Goal: Transaction & Acquisition: Book appointment/travel/reservation

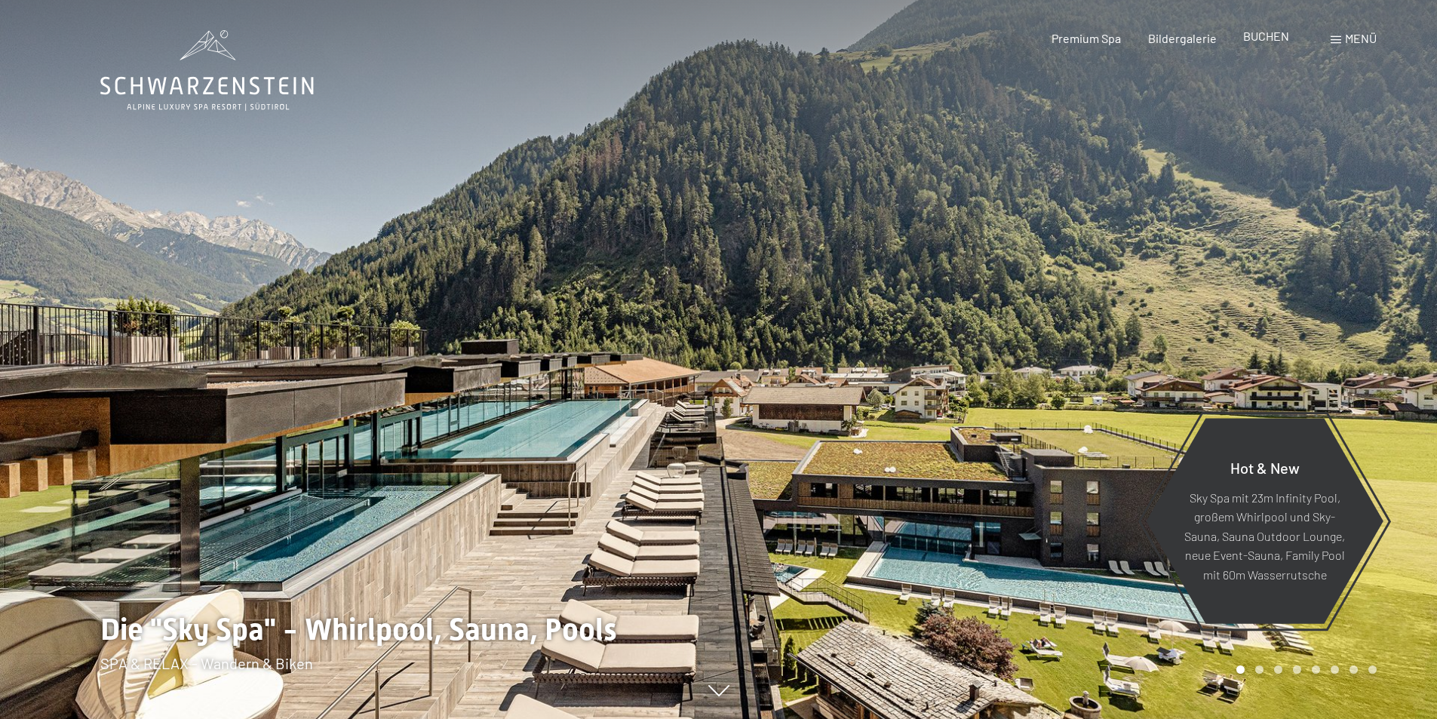
click at [1271, 33] on span "BUCHEN" at bounding box center [1266, 36] width 46 height 14
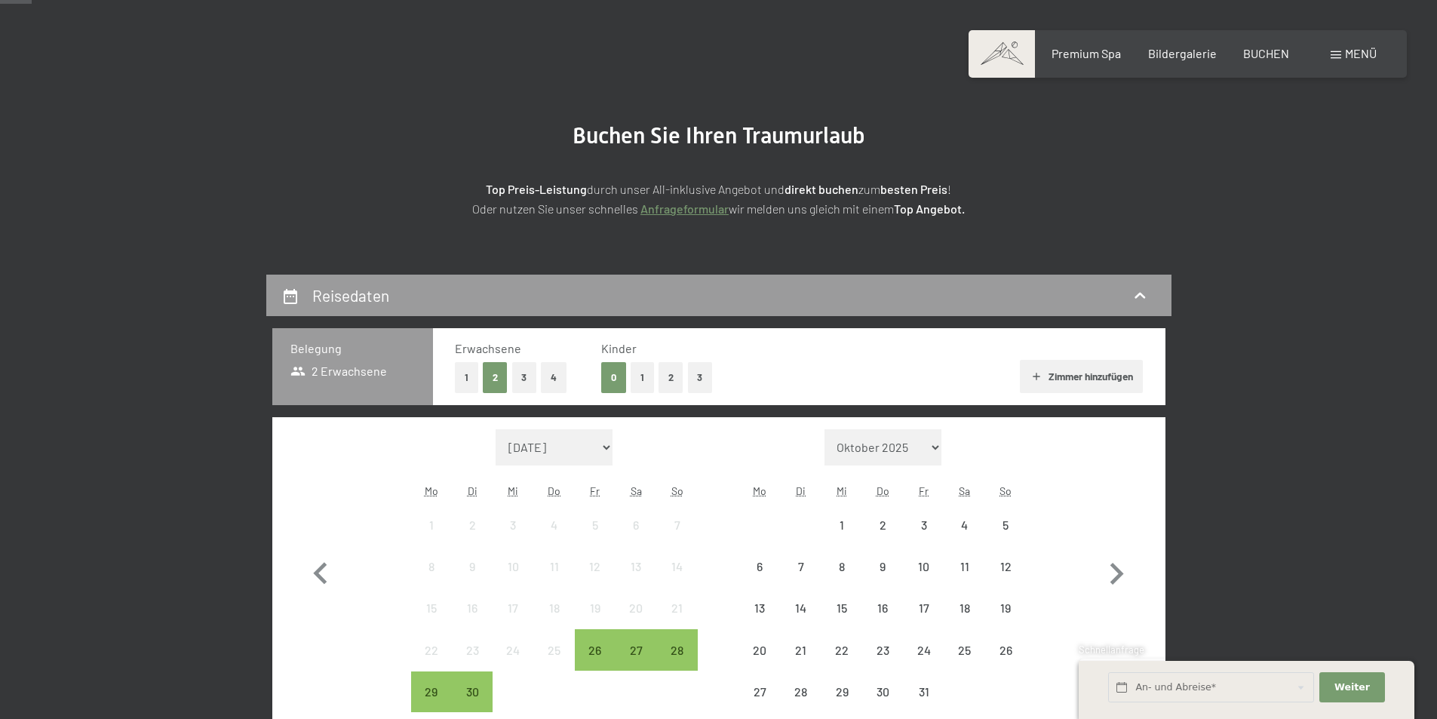
scroll to position [226, 0]
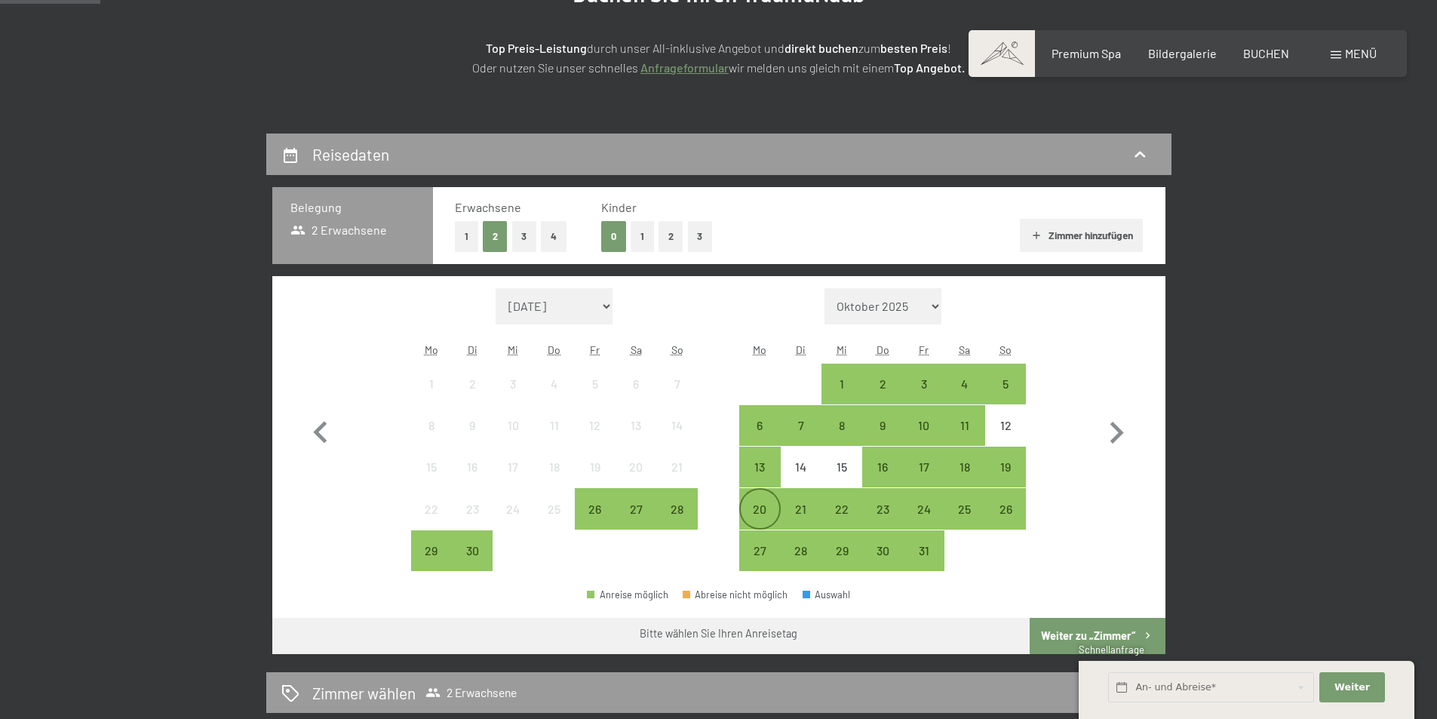
click at [763, 503] on div "20" at bounding box center [760, 522] width 38 height 38
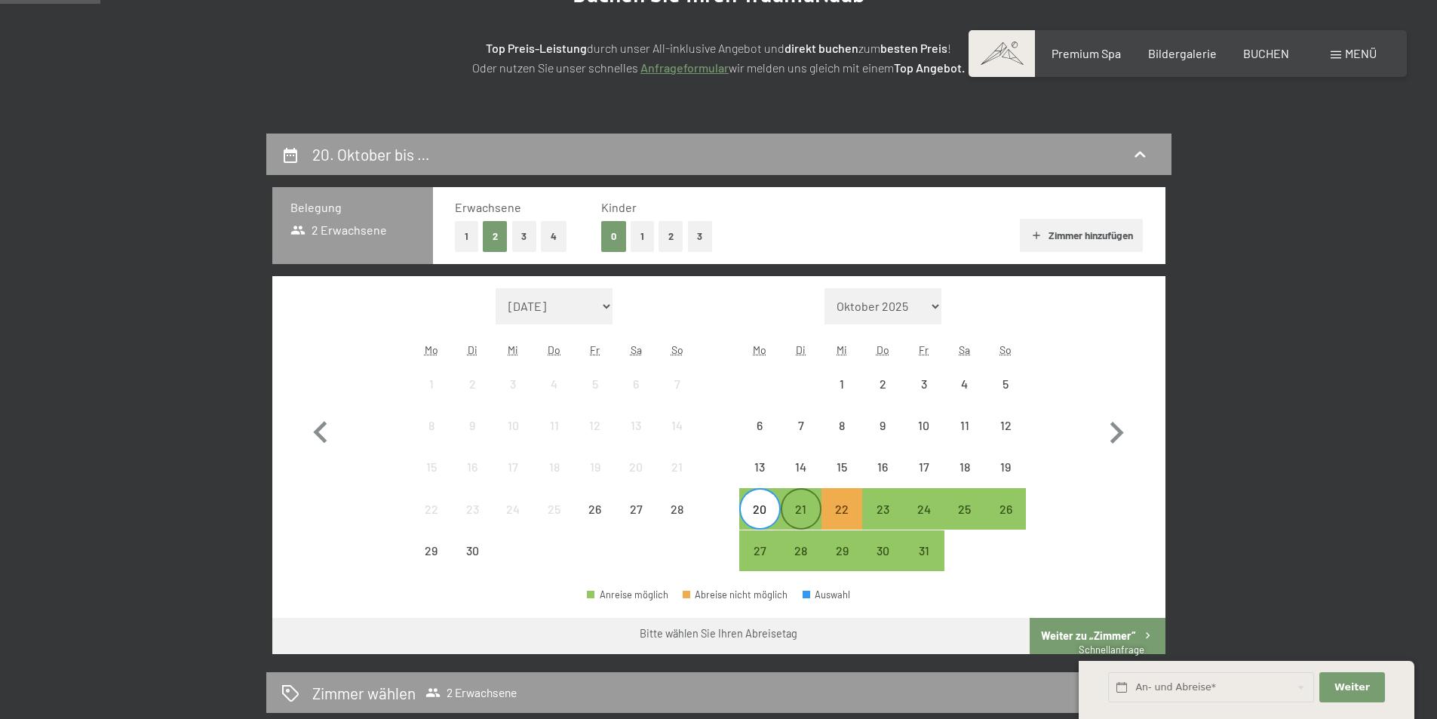
click at [791, 508] on div "21" at bounding box center [801, 522] width 38 height 38
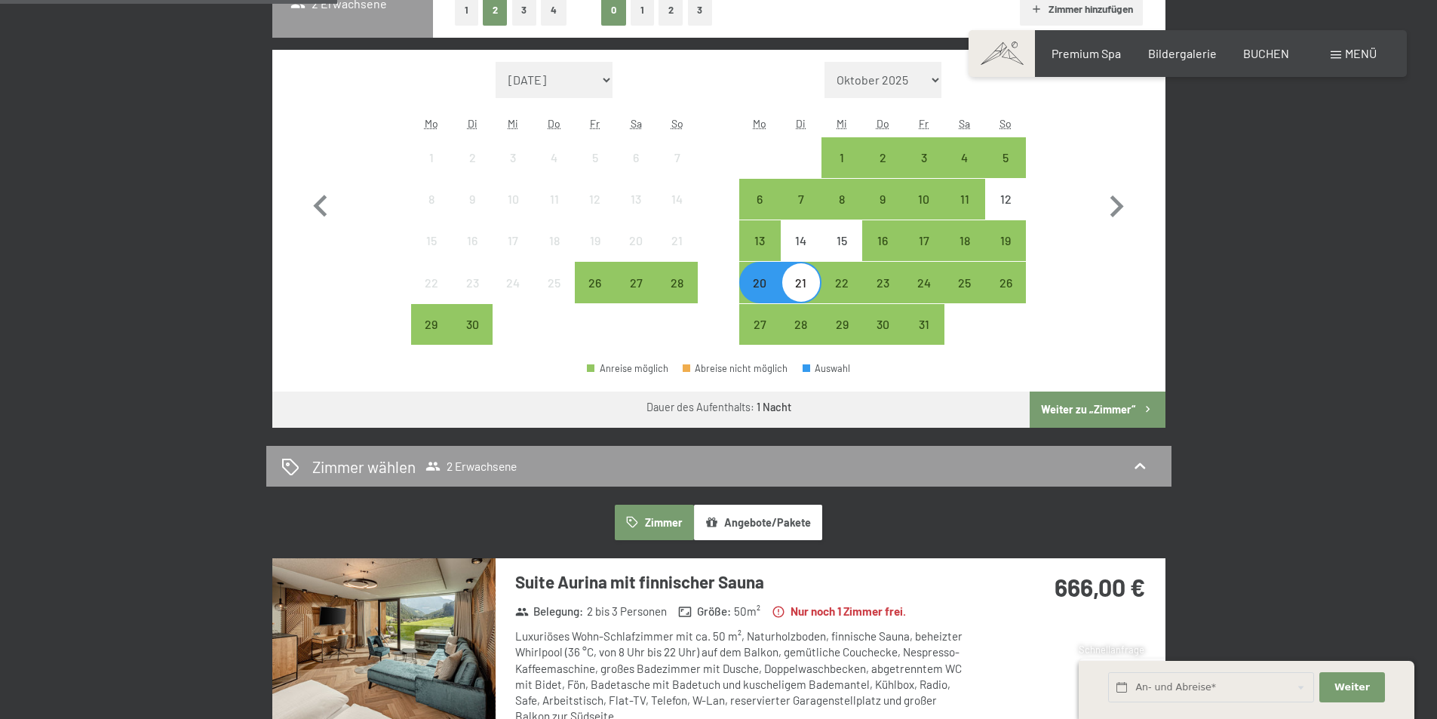
click at [1075, 407] on button "Weiter zu „Zimmer“" at bounding box center [1097, 409] width 135 height 36
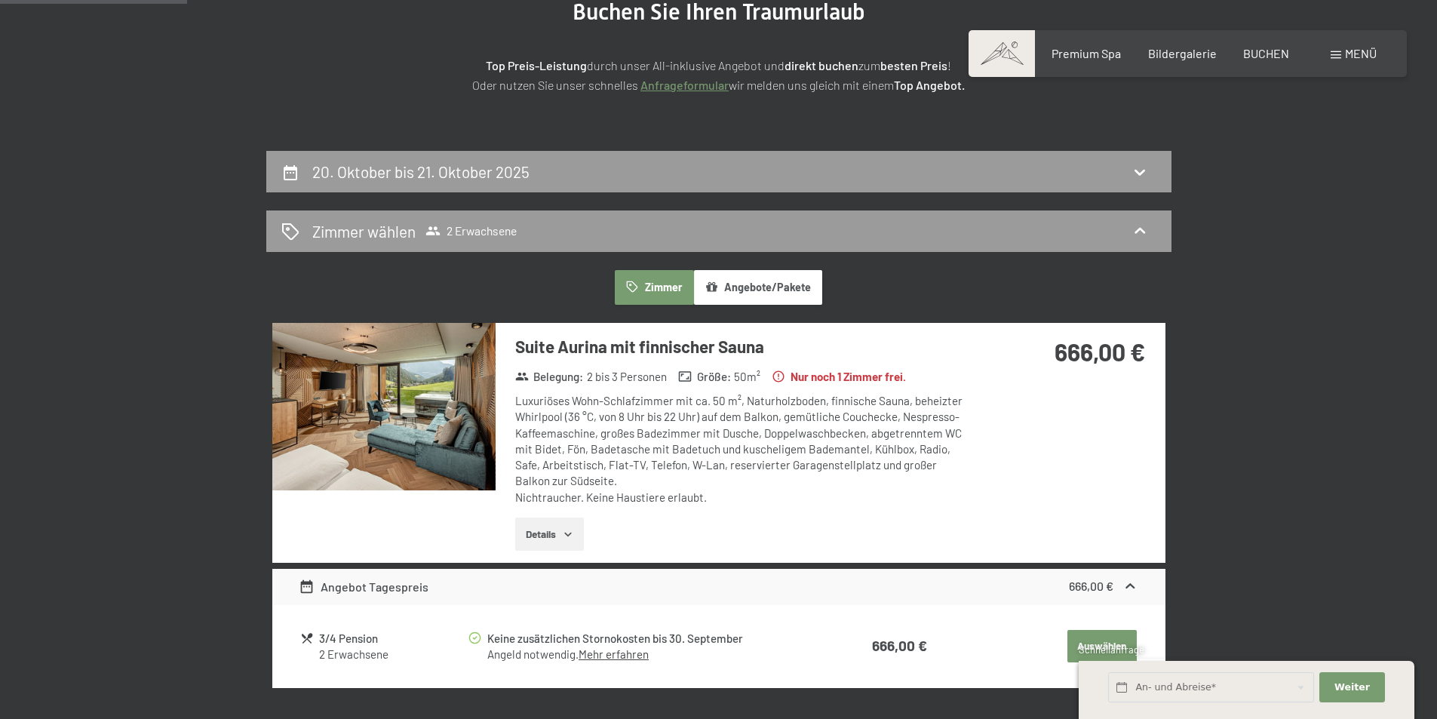
scroll to position [0, 0]
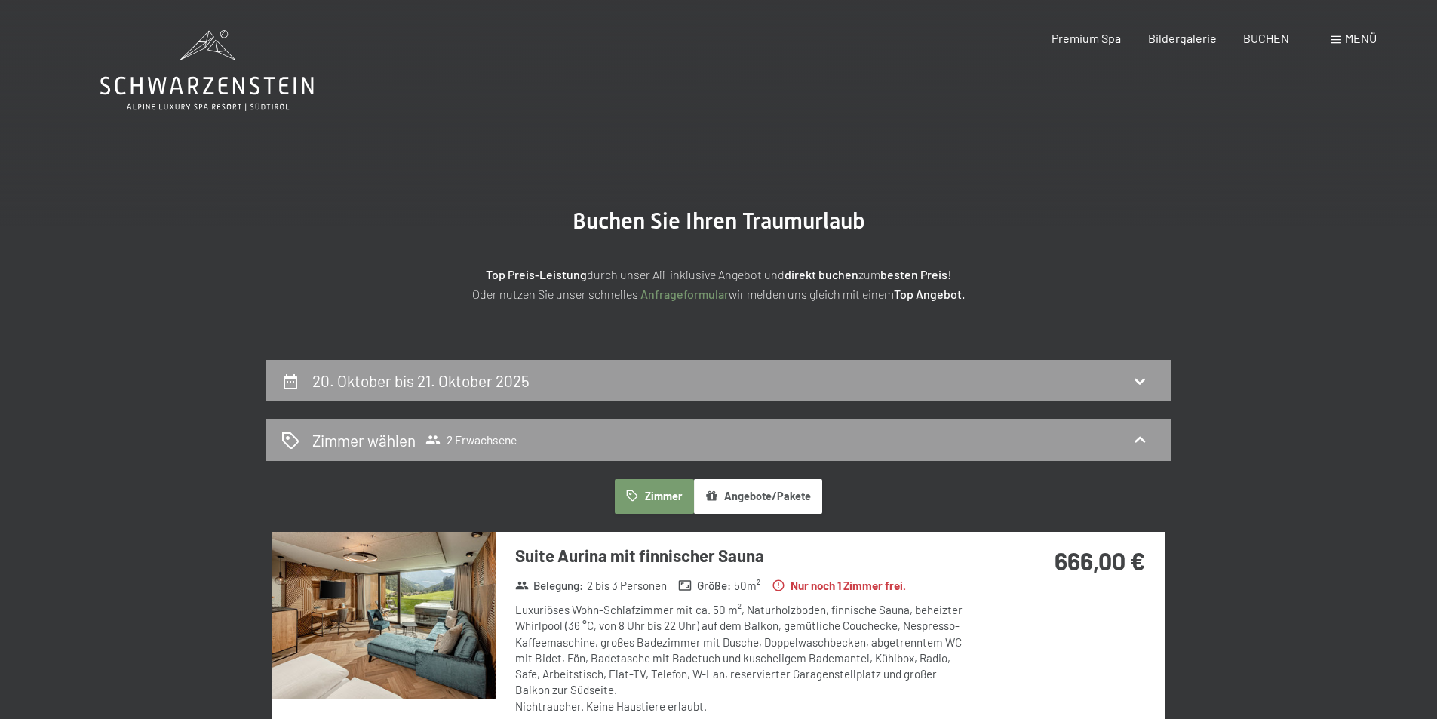
click at [591, 371] on div "20. Oktober bis 21. Oktober 2025" at bounding box center [718, 381] width 875 height 22
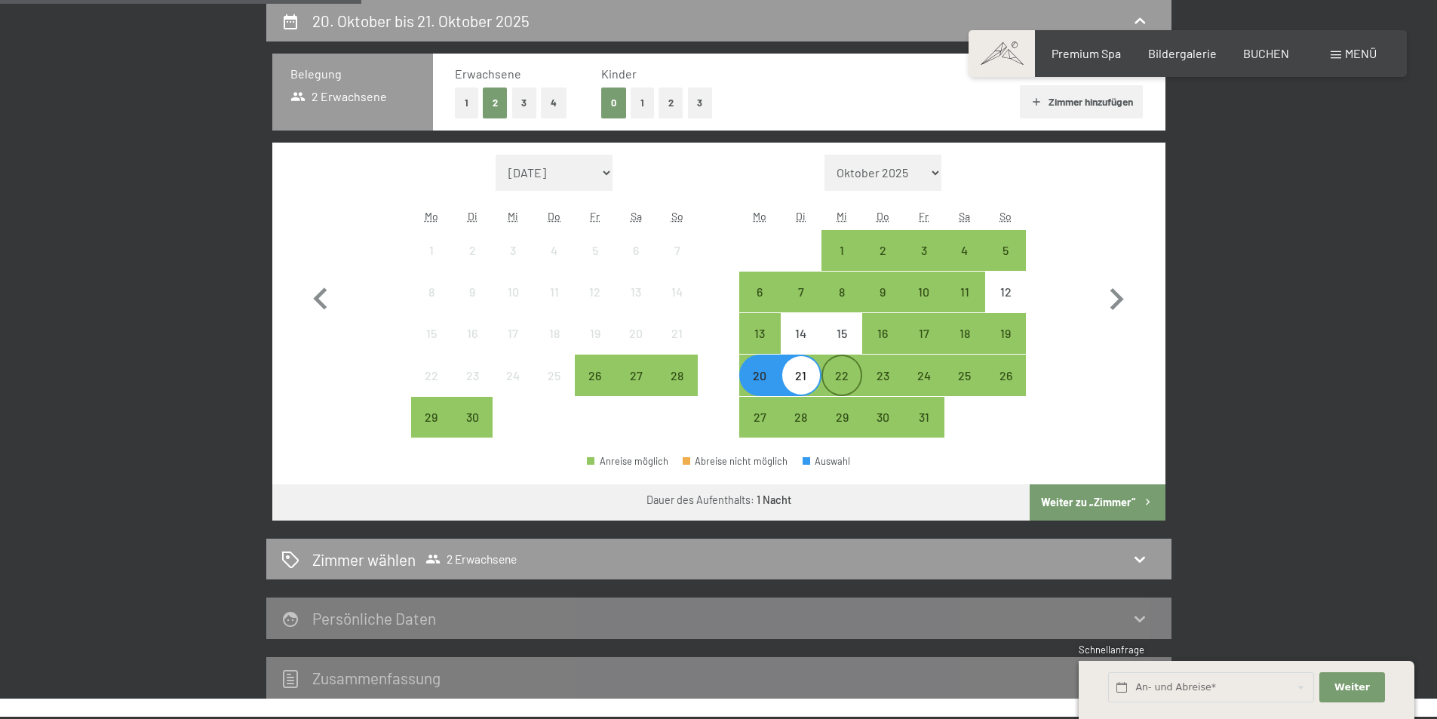
click at [839, 382] on div "22" at bounding box center [842, 389] width 38 height 38
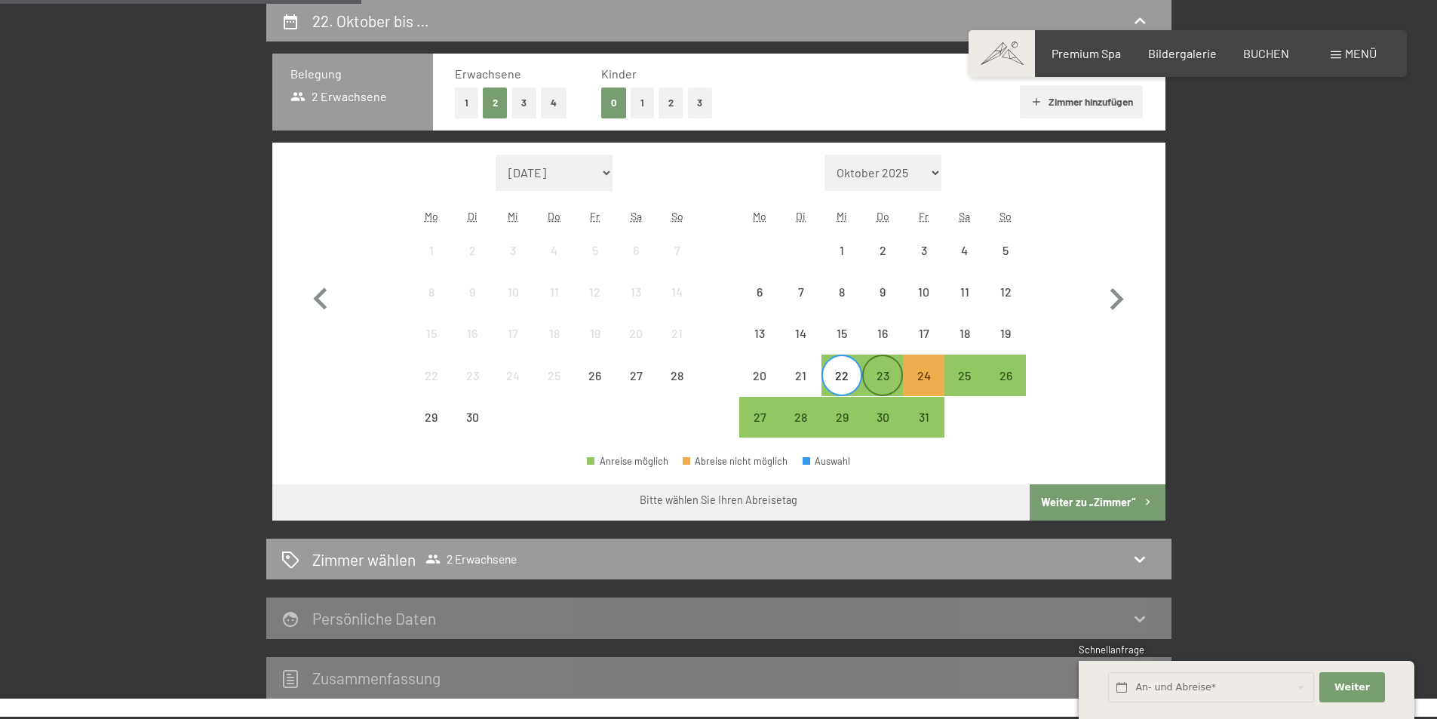
click at [884, 376] on div "23" at bounding box center [883, 389] width 38 height 38
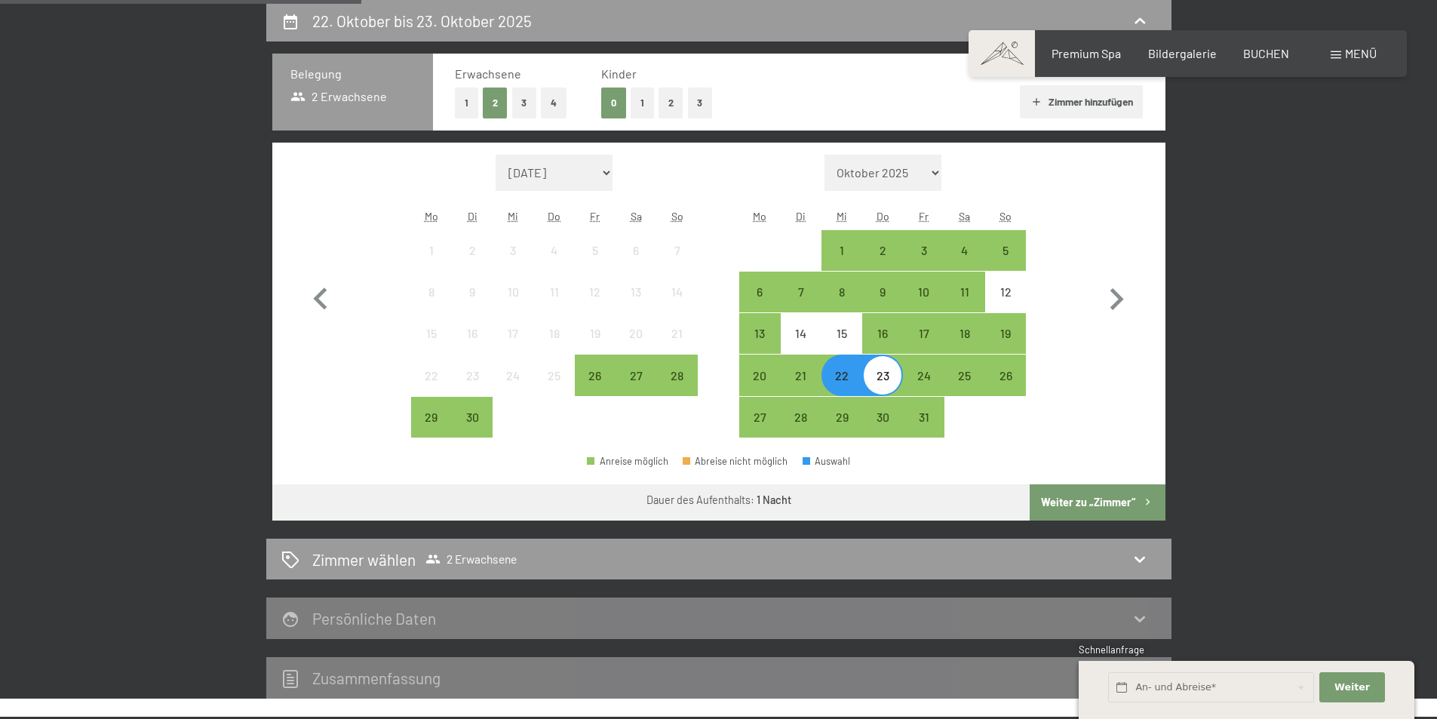
click at [1067, 496] on button "Weiter zu „Zimmer“" at bounding box center [1097, 502] width 135 height 36
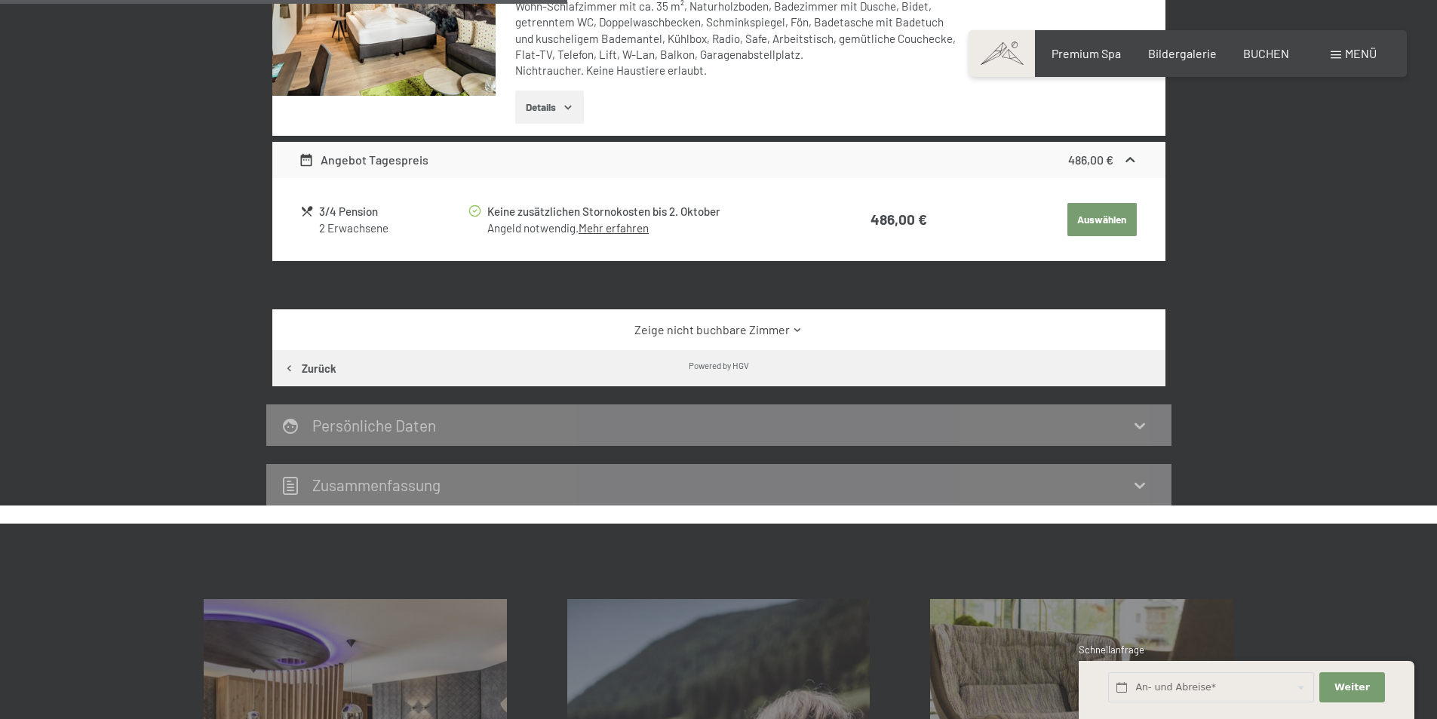
scroll to position [586, 0]
